Goal: Understand process/instructions

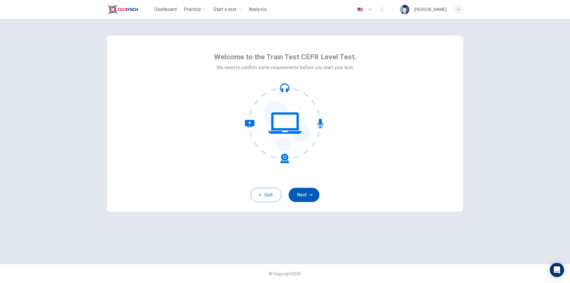
click at [305, 198] on button "Next" at bounding box center [304, 195] width 31 height 14
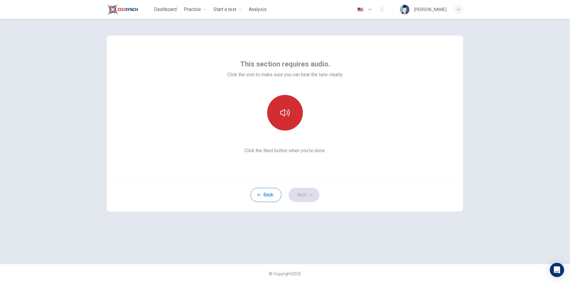
click at [293, 118] on button "button" at bounding box center [285, 113] width 36 height 36
click at [311, 194] on icon "button" at bounding box center [311, 195] width 4 height 4
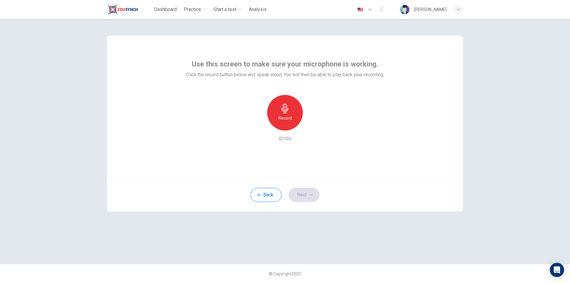
click at [286, 113] on div "Record" at bounding box center [285, 113] width 36 height 36
click at [284, 112] on icon "button" at bounding box center [284, 109] width 7 height 10
click at [314, 127] on icon "button" at bounding box center [312, 126] width 6 height 6
click at [257, 128] on icon "button" at bounding box center [257, 125] width 5 height 5
click at [288, 112] on icon "button" at bounding box center [285, 109] width 10 height 10
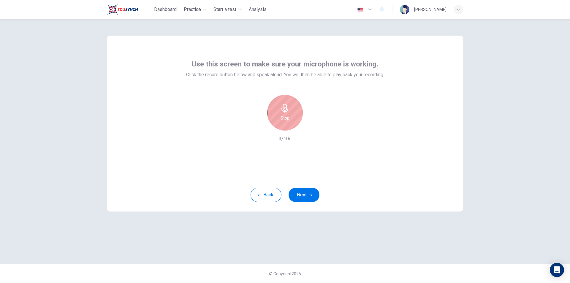
click at [283, 118] on h6 "Stop" at bounding box center [285, 118] width 9 height 7
click at [314, 125] on icon "button" at bounding box center [312, 126] width 6 height 6
click at [258, 124] on icon "button" at bounding box center [257, 125] width 5 height 5
click at [286, 112] on icon "button" at bounding box center [285, 109] width 10 height 10
click at [284, 111] on icon "button" at bounding box center [284, 109] width 7 height 10
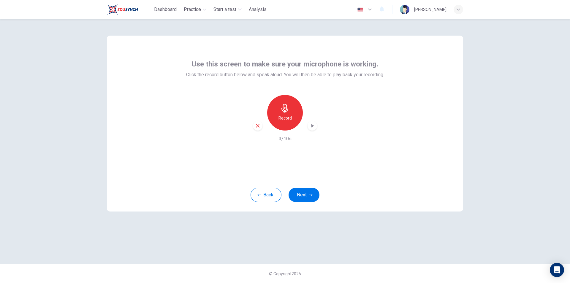
click at [313, 125] on icon "button" at bounding box center [312, 126] width 6 height 6
click at [260, 125] on icon "button" at bounding box center [257, 125] width 5 height 5
click at [283, 113] on icon "button" at bounding box center [285, 109] width 10 height 10
click at [292, 115] on div "Stop" at bounding box center [285, 113] width 36 height 36
click at [311, 124] on icon "button" at bounding box center [312, 126] width 6 height 6
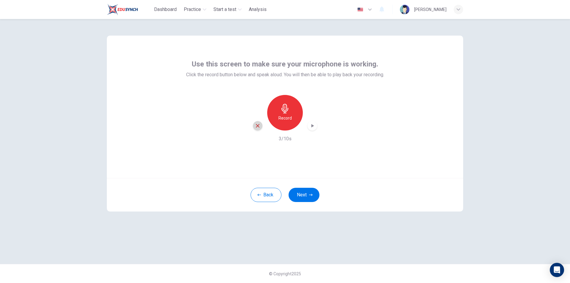
click at [260, 125] on icon "button" at bounding box center [257, 125] width 5 height 5
click at [289, 118] on h6 "Record" at bounding box center [284, 118] width 13 height 7
click at [285, 118] on h6 "Stop" at bounding box center [285, 118] width 9 height 7
click at [312, 124] on icon "button" at bounding box center [312, 126] width 6 height 6
click at [257, 126] on icon "button" at bounding box center [257, 125] width 5 height 5
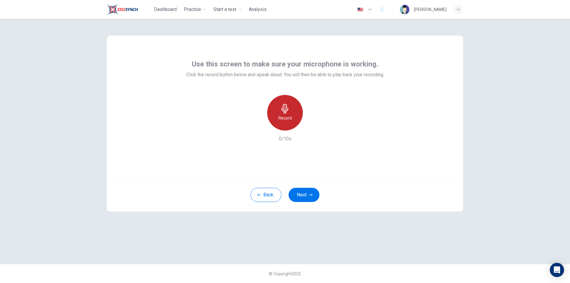
click at [282, 110] on icon "button" at bounding box center [284, 109] width 7 height 10
click at [289, 112] on icon "button" at bounding box center [285, 109] width 10 height 10
click at [314, 126] on icon "button" at bounding box center [312, 126] width 3 height 4
click at [258, 127] on icon "button" at bounding box center [257, 125] width 5 height 5
click at [286, 111] on icon "button" at bounding box center [285, 109] width 10 height 10
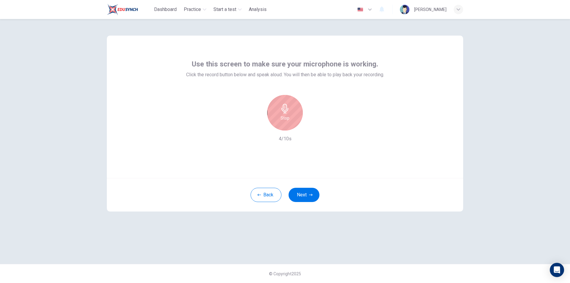
click at [288, 115] on h6 "Stop" at bounding box center [285, 118] width 9 height 7
click at [311, 124] on icon "button" at bounding box center [312, 126] width 6 height 6
click at [259, 128] on icon "button" at bounding box center [257, 125] width 5 height 5
click at [288, 115] on h6 "Record" at bounding box center [284, 118] width 13 height 7
click at [281, 117] on h6 "Stop" at bounding box center [285, 118] width 9 height 7
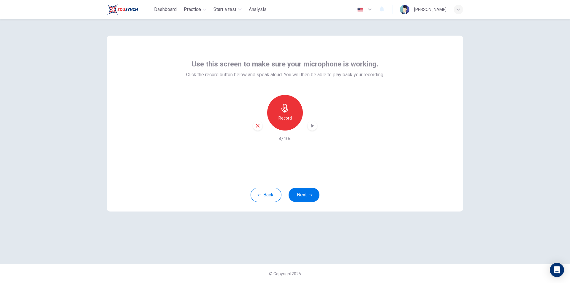
click at [313, 129] on icon "button" at bounding box center [312, 126] width 6 height 6
click at [258, 126] on icon "button" at bounding box center [258, 126] width 4 height 4
click at [281, 110] on icon "button" at bounding box center [285, 109] width 10 height 10
click at [284, 113] on icon "button" at bounding box center [285, 109] width 10 height 10
click at [313, 129] on div "button" at bounding box center [313, 126] width 10 height 10
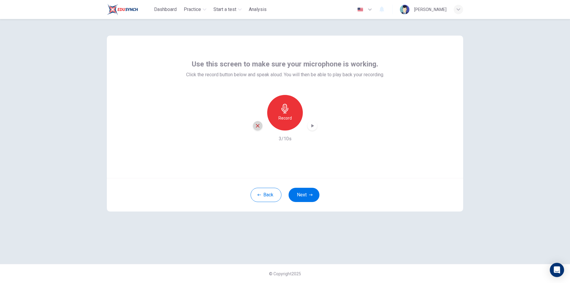
click at [256, 124] on icon "button" at bounding box center [257, 125] width 5 height 5
click at [284, 113] on icon "button" at bounding box center [285, 109] width 10 height 10
click at [288, 113] on icon "button" at bounding box center [285, 109] width 10 height 10
click at [311, 124] on icon "button" at bounding box center [312, 126] width 6 height 6
click at [256, 127] on icon "button" at bounding box center [257, 125] width 5 height 5
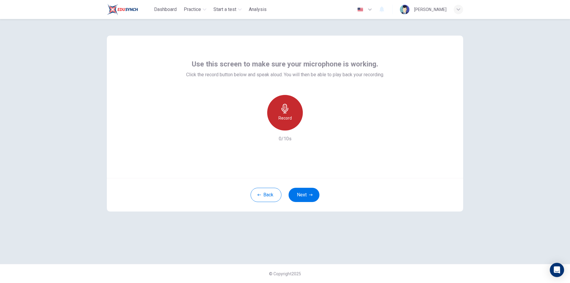
click at [285, 109] on icon "button" at bounding box center [284, 109] width 7 height 10
click at [284, 116] on h6 "Stop" at bounding box center [285, 118] width 9 height 7
click at [314, 127] on icon "button" at bounding box center [312, 126] width 6 height 6
click at [258, 125] on icon "button" at bounding box center [257, 125] width 5 height 5
click at [284, 111] on icon "button" at bounding box center [284, 109] width 7 height 10
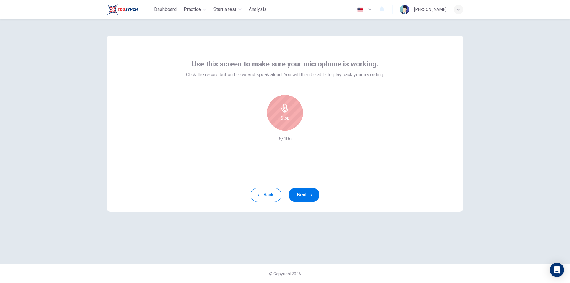
click at [283, 110] on icon "button" at bounding box center [285, 109] width 10 height 10
click at [315, 126] on icon "button" at bounding box center [312, 126] width 6 height 6
click at [309, 193] on icon "button" at bounding box center [311, 195] width 4 height 4
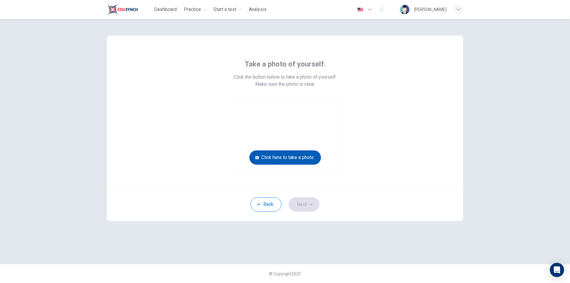
click at [307, 158] on button "Click here to take a photo" at bounding box center [285, 158] width 72 height 14
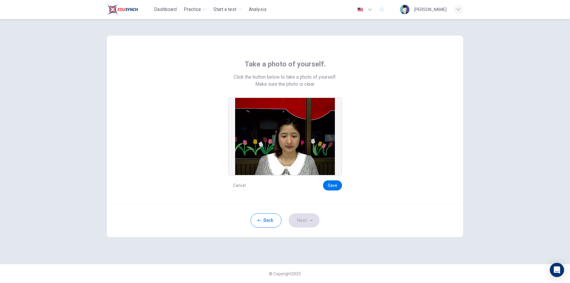
click at [244, 182] on button "Cancel" at bounding box center [239, 186] width 23 height 10
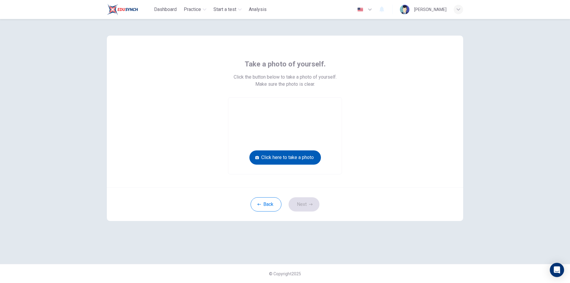
click at [275, 157] on button "Click here to take a photo" at bounding box center [285, 158] width 72 height 14
click at [283, 157] on button "Click here to take a photo" at bounding box center [285, 158] width 72 height 14
click at [271, 203] on button "Back" at bounding box center [266, 204] width 31 height 14
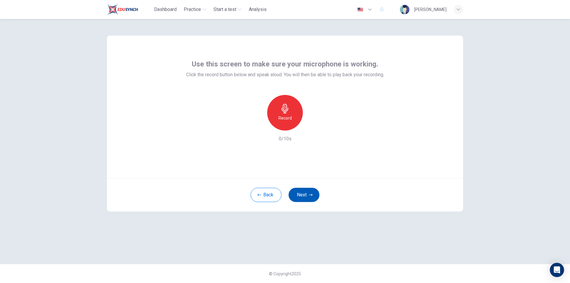
click at [308, 195] on button "Next" at bounding box center [304, 195] width 31 height 14
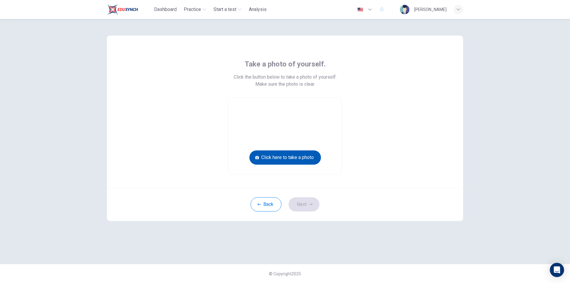
click at [292, 155] on button "Click here to take a photo" at bounding box center [285, 158] width 72 height 14
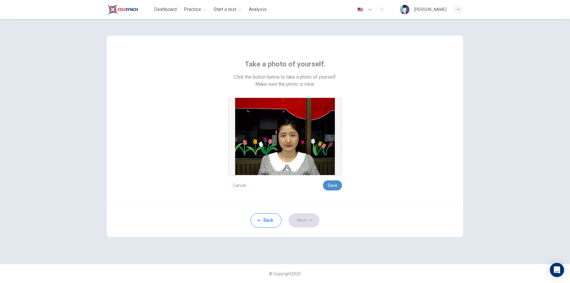
click at [334, 188] on button "Save" at bounding box center [332, 186] width 19 height 10
click at [307, 221] on button "Next" at bounding box center [304, 220] width 31 height 14
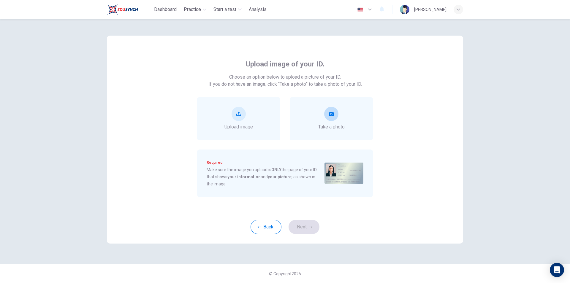
click at [332, 115] on icon "take photo" at bounding box center [331, 114] width 5 height 4
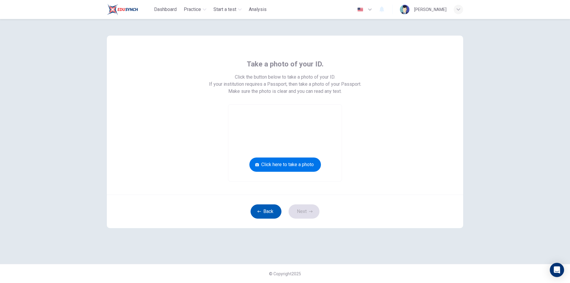
click at [274, 208] on button "Back" at bounding box center [266, 212] width 31 height 14
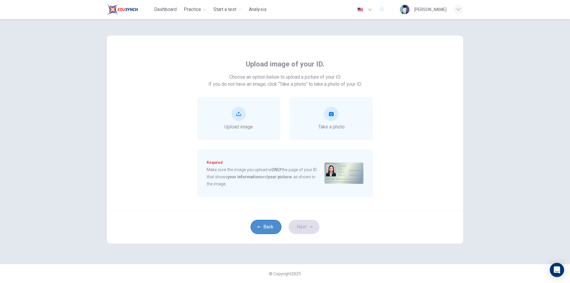
click at [275, 230] on button "Back" at bounding box center [266, 227] width 31 height 14
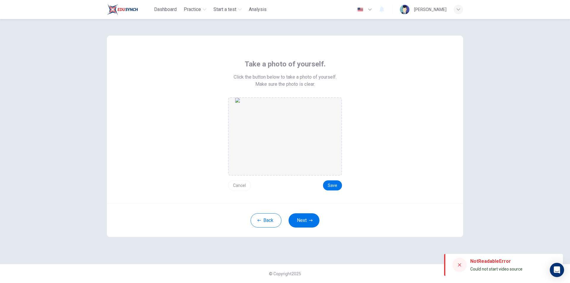
click at [243, 185] on button "Cancel" at bounding box center [239, 186] width 23 height 10
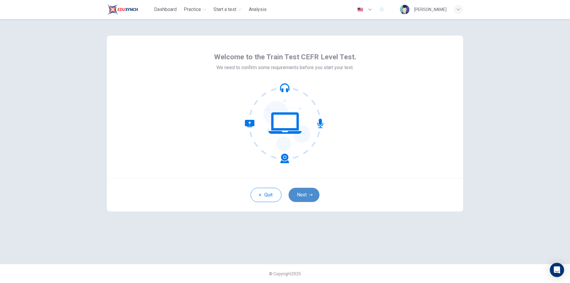
click at [304, 193] on button "Next" at bounding box center [304, 195] width 31 height 14
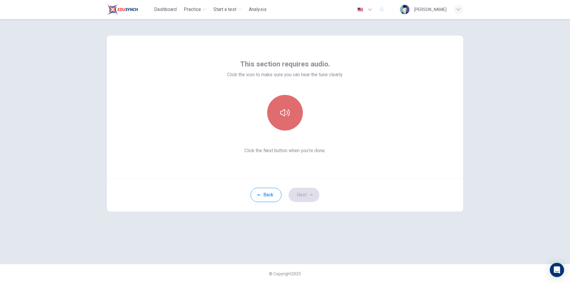
click at [294, 100] on button "button" at bounding box center [285, 113] width 36 height 36
click at [288, 113] on icon "button" at bounding box center [285, 112] width 10 height 7
click at [287, 112] on icon "button" at bounding box center [285, 113] width 10 height 10
click at [292, 107] on button "button" at bounding box center [285, 113] width 36 height 36
click at [298, 114] on button "button" at bounding box center [285, 113] width 36 height 36
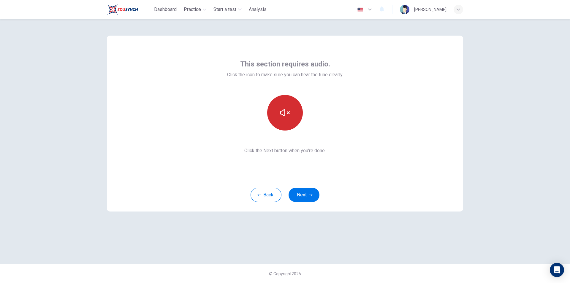
click at [293, 115] on button "button" at bounding box center [285, 113] width 36 height 36
click at [290, 114] on button "button" at bounding box center [285, 113] width 36 height 36
click at [283, 115] on icon "button" at bounding box center [285, 113] width 10 height 10
click at [269, 192] on button "Back" at bounding box center [266, 195] width 31 height 14
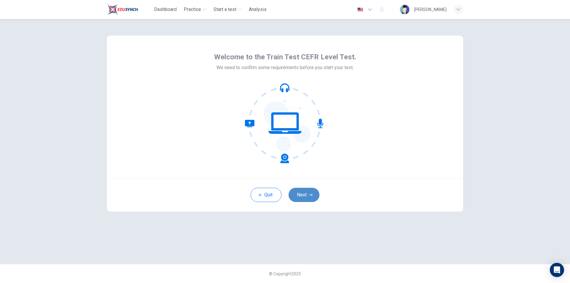
click at [297, 196] on button "Next" at bounding box center [304, 195] width 31 height 14
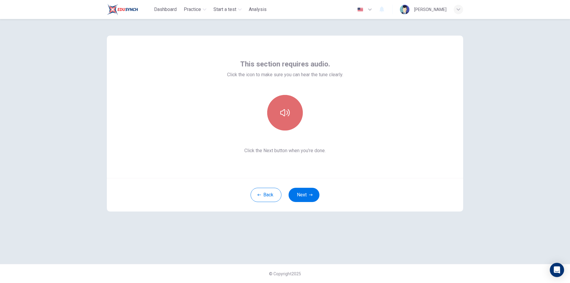
click at [281, 118] on button "button" at bounding box center [285, 113] width 36 height 36
click at [285, 116] on icon "button" at bounding box center [285, 113] width 10 height 10
click at [300, 197] on button "Next" at bounding box center [304, 195] width 31 height 14
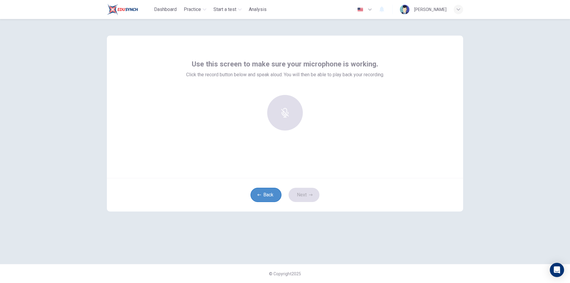
click at [274, 196] on button "Back" at bounding box center [266, 195] width 31 height 14
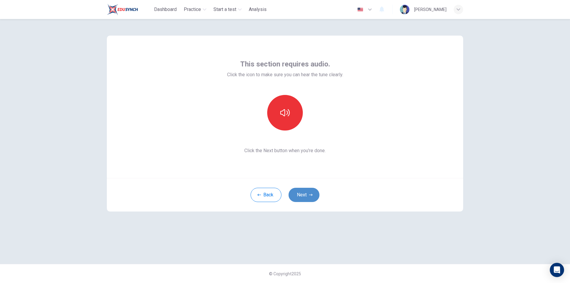
click at [293, 193] on button "Next" at bounding box center [304, 195] width 31 height 14
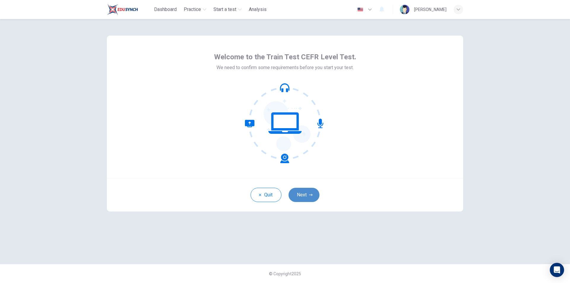
click at [303, 196] on button "Next" at bounding box center [304, 195] width 31 height 14
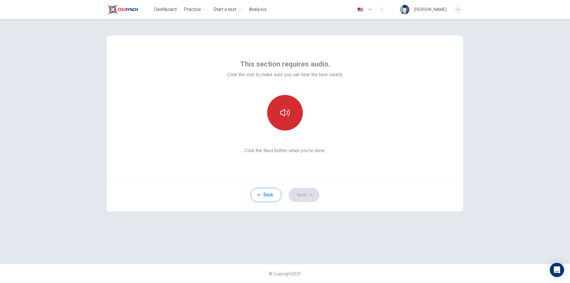
click at [288, 118] on button "button" at bounding box center [285, 113] width 36 height 36
click at [308, 194] on button "Next" at bounding box center [304, 195] width 31 height 14
